Goal: Find contact information: Find contact information

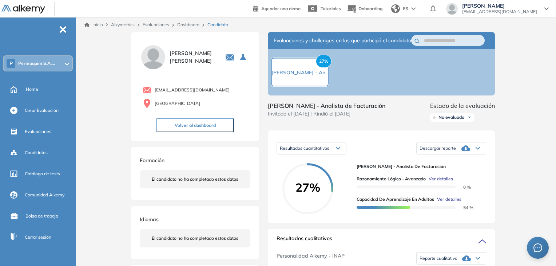
click at [194, 97] on div "[EMAIL_ADDRESS][DOMAIN_NAME] [GEOGRAPHIC_DATA]" at bounding box center [195, 95] width 111 height 27
drag, startPoint x: 212, startPoint y: 89, endPoint x: 154, endPoint y: 87, distance: 59.0
click at [154, 87] on div "[EMAIL_ADDRESS][DOMAIN_NAME]" at bounding box center [197, 89] width 108 height 9
copy span "[EMAIL_ADDRESS][DOMAIN_NAME]"
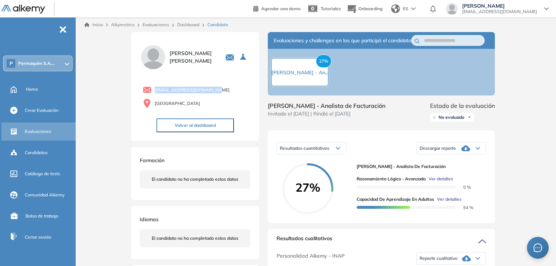
click at [47, 128] on span "Evaluaciones" at bounding box center [38, 131] width 27 height 7
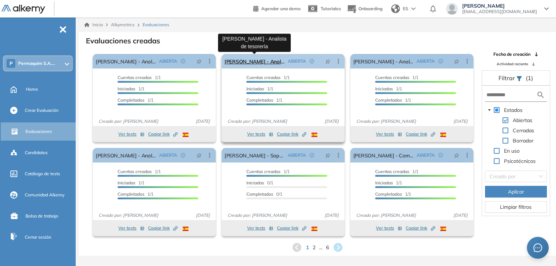
click at [243, 62] on link "[PERSON_NAME] - Analista de tesorería" at bounding box center [254, 61] width 60 height 15
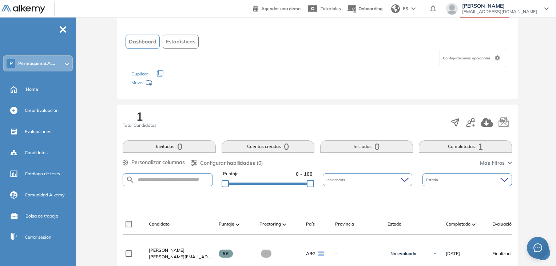
scroll to position [73, 0]
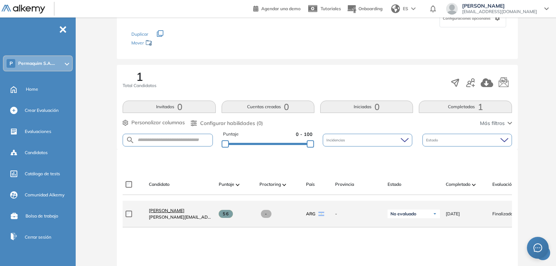
click at [173, 213] on span "[PERSON_NAME]" at bounding box center [167, 209] width 36 height 5
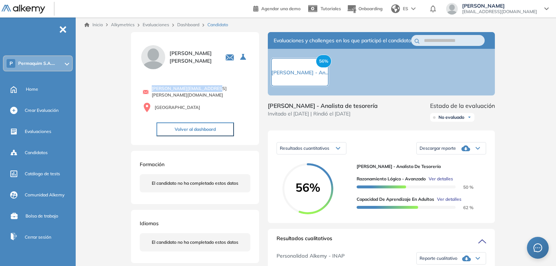
drag, startPoint x: 212, startPoint y: 89, endPoint x: 152, endPoint y: 92, distance: 59.7
click at [152, 92] on div "[PERSON_NAME][EMAIL_ADDRESS][PERSON_NAME][DOMAIN_NAME]" at bounding box center [197, 91] width 108 height 13
copy span "[PERSON_NAME][EMAIL_ADDRESS][PERSON_NAME][DOMAIN_NAME]"
click at [42, 133] on span "Evaluaciones" at bounding box center [38, 131] width 27 height 7
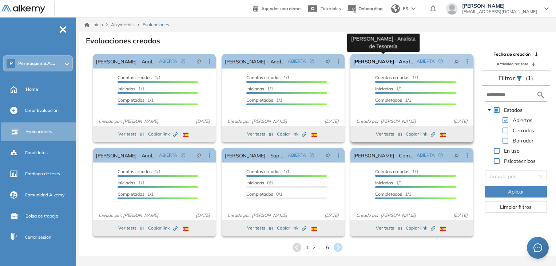
click at [370, 62] on link "[PERSON_NAME] - Analista de Tesorería" at bounding box center [383, 61] width 60 height 15
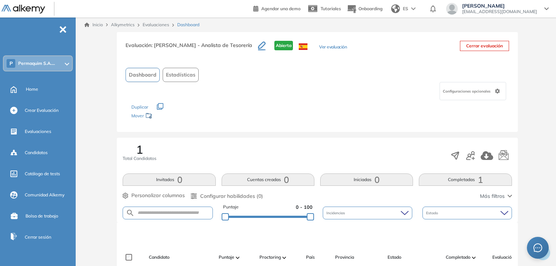
scroll to position [73, 0]
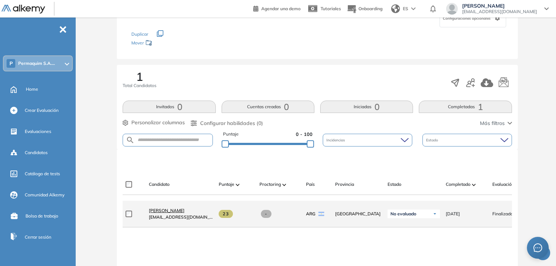
click at [168, 211] on span "[PERSON_NAME]" at bounding box center [167, 209] width 36 height 5
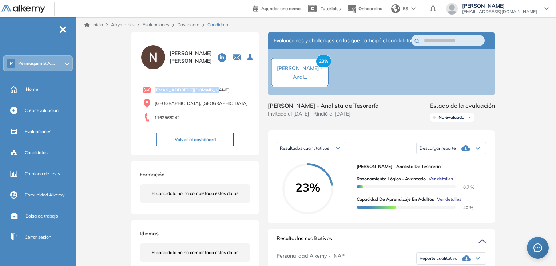
drag, startPoint x: 214, startPoint y: 90, endPoint x: 154, endPoint y: 88, distance: 59.7
click at [154, 88] on div "[EMAIL_ADDRESS][DOMAIN_NAME]" at bounding box center [197, 89] width 108 height 9
copy span "[EMAIL_ADDRESS][DOMAIN_NAME]"
